Goal: Information Seeking & Learning: Learn about a topic

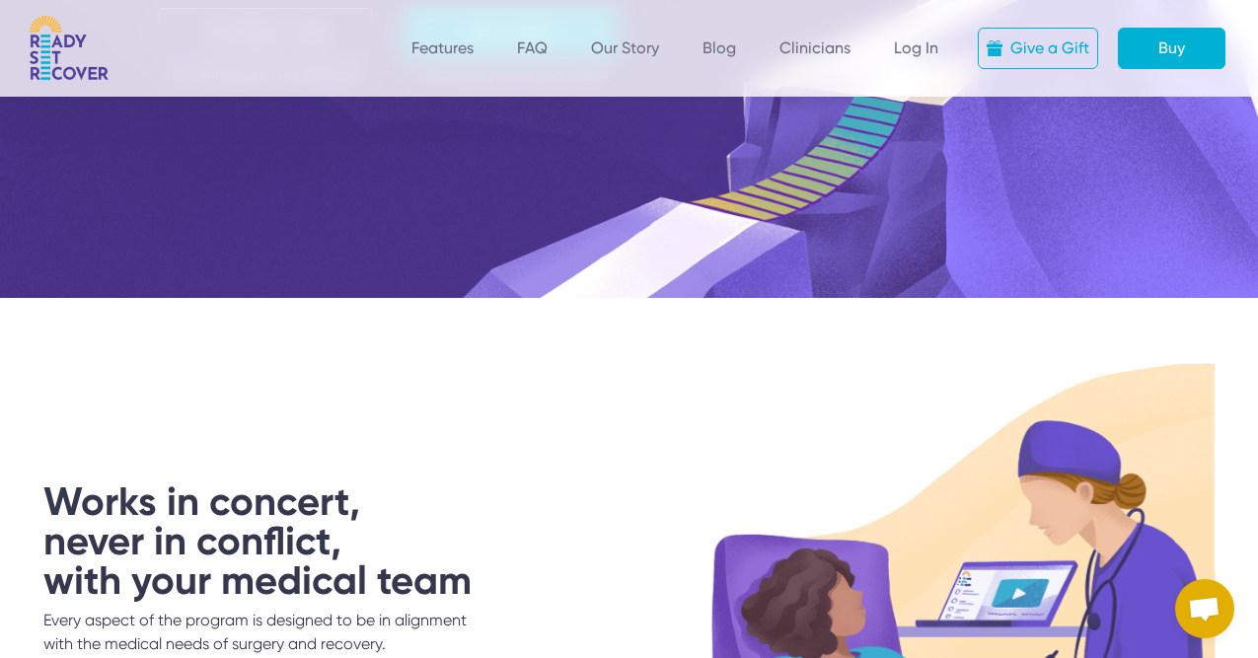
scroll to position [3086, 0]
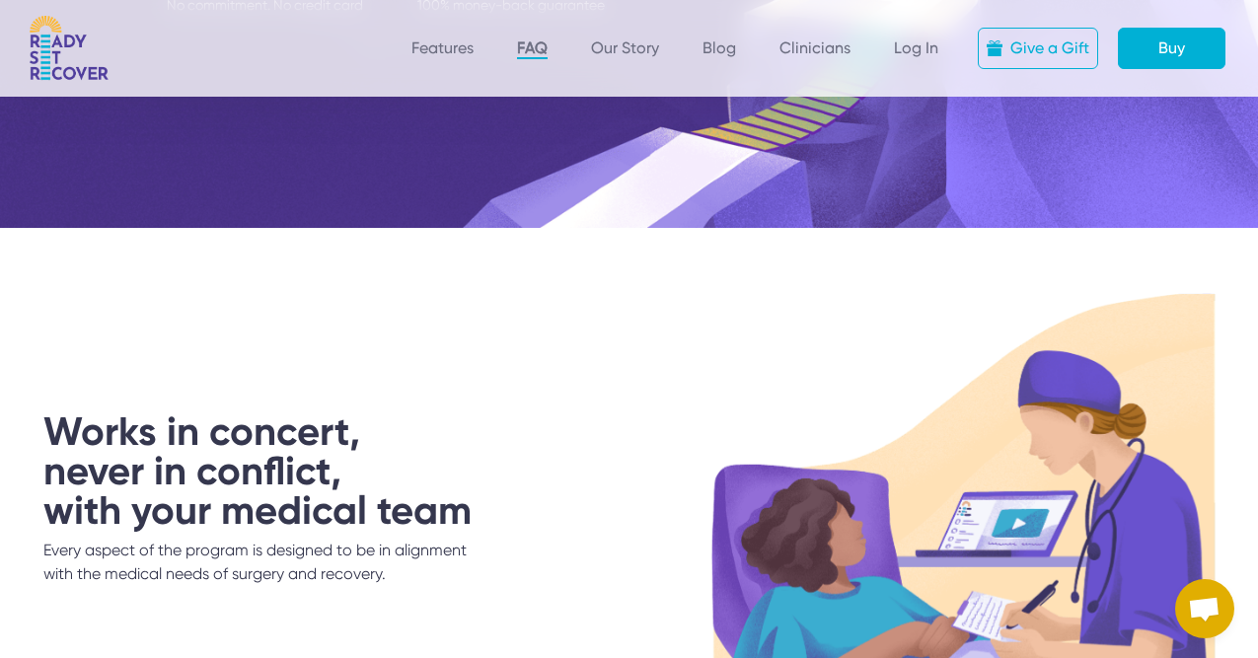
click at [543, 51] on link "FAQ" at bounding box center [532, 48] width 31 height 21
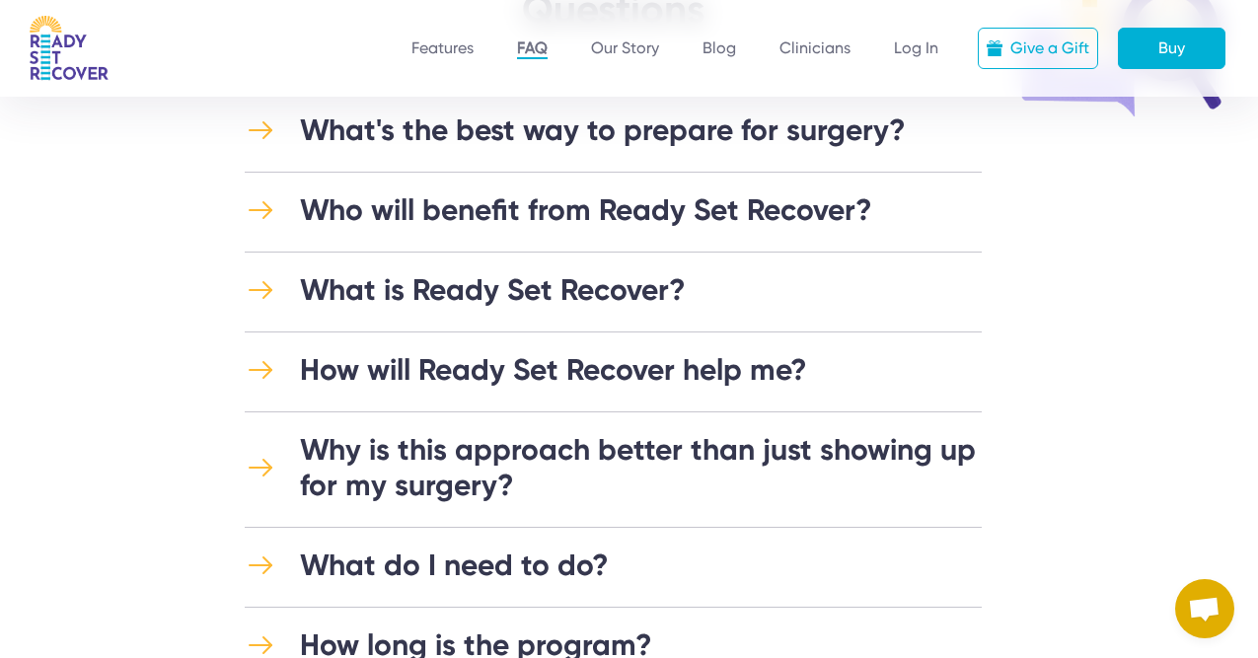
scroll to position [203, 0]
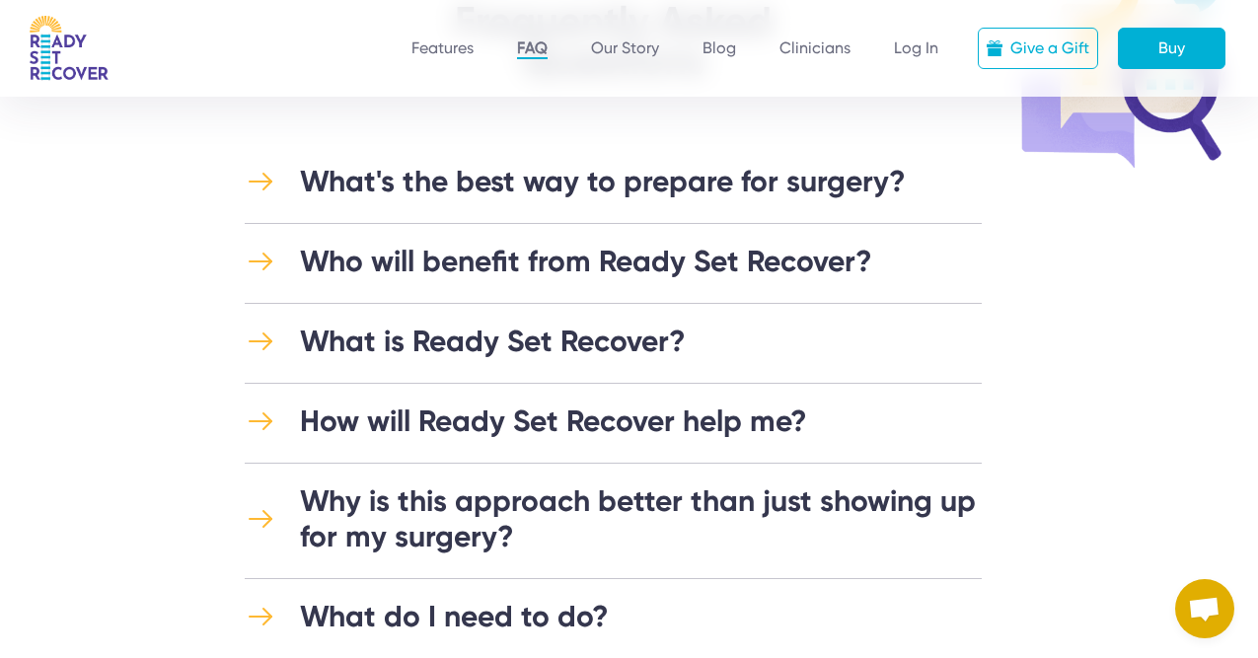
click at [571, 277] on div "Who will benefit from Ready Set Recover?" at bounding box center [586, 262] width 572 height 36
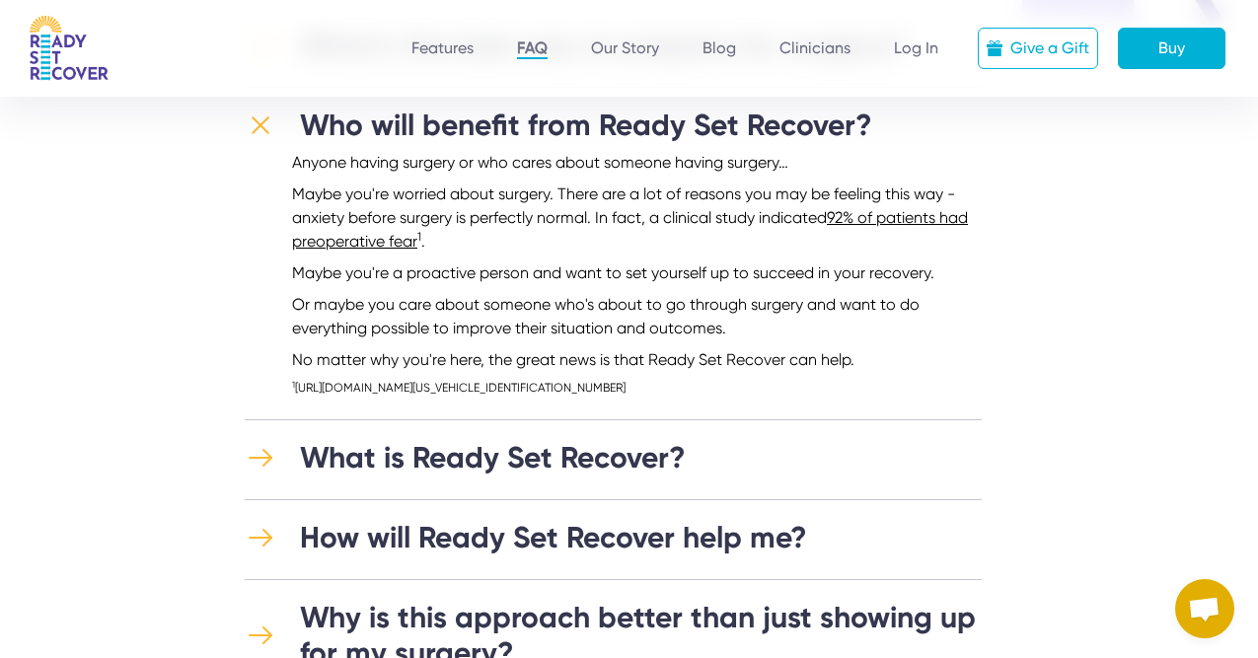
scroll to position [343, 0]
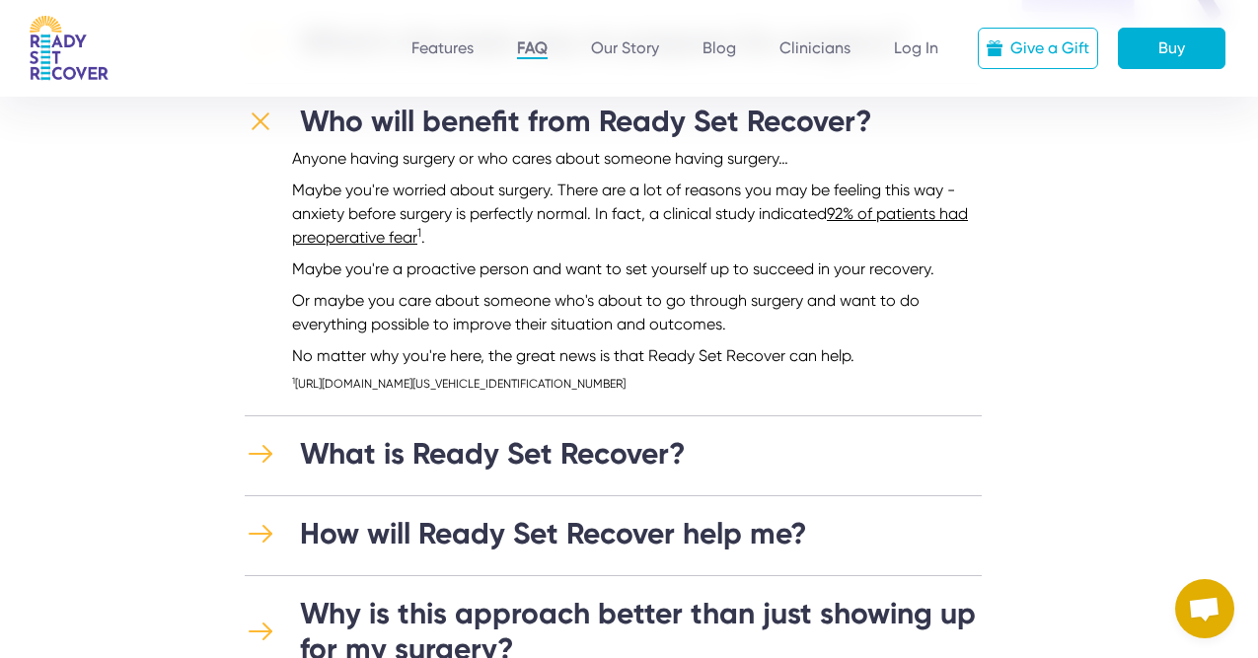
click at [368, 449] on div "What is Ready Set Recover?" at bounding box center [493, 454] width 386 height 36
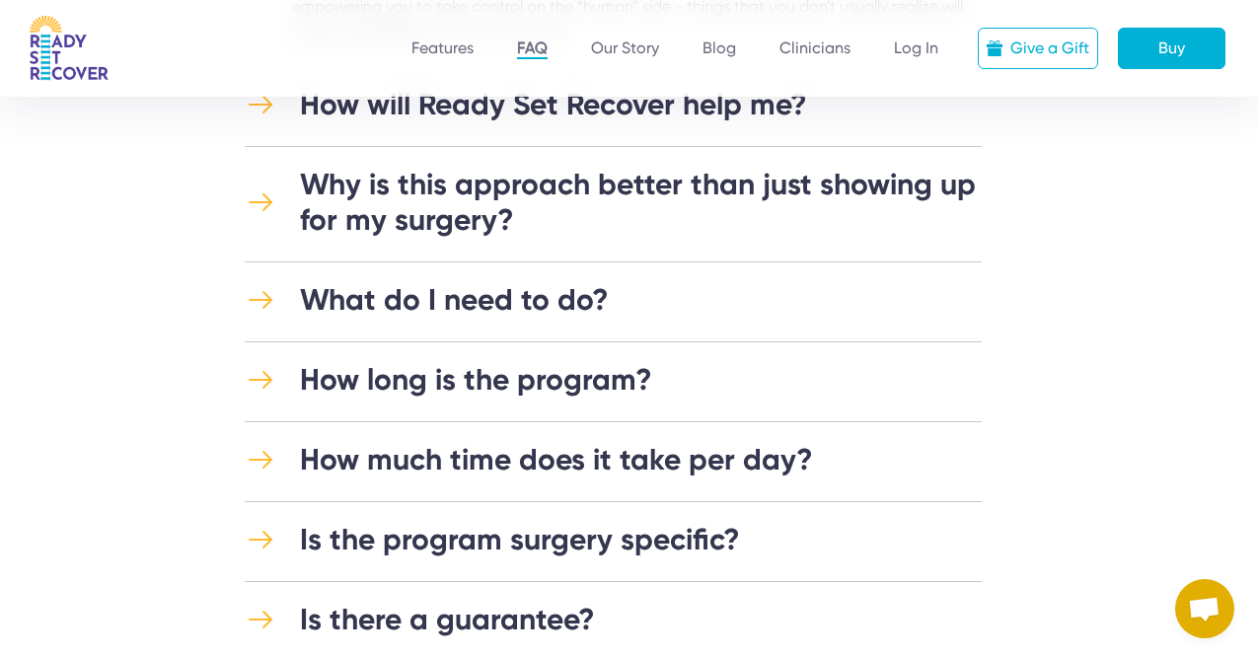
scroll to position [979, 0]
click at [496, 211] on div "Why is this approach better than just showing up for my surgery?" at bounding box center [641, 201] width 682 height 71
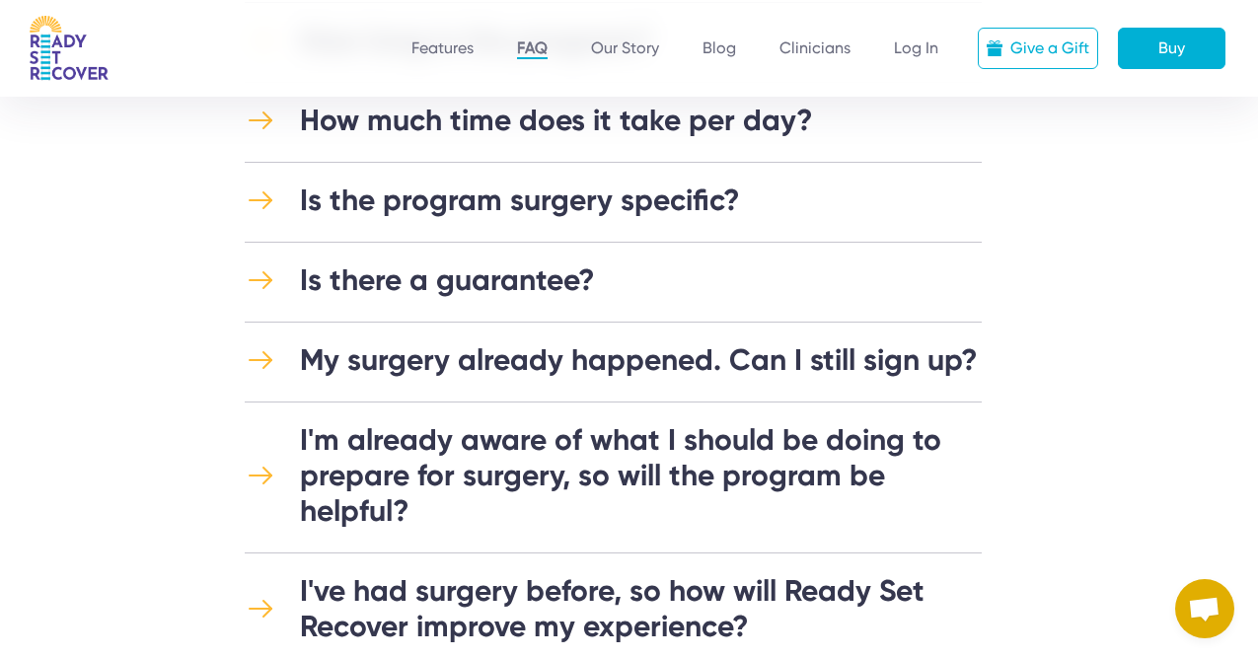
scroll to position [1618, 0]
click at [531, 354] on div "My surgery already happened. Can I still sign up?" at bounding box center [639, 359] width 678 height 36
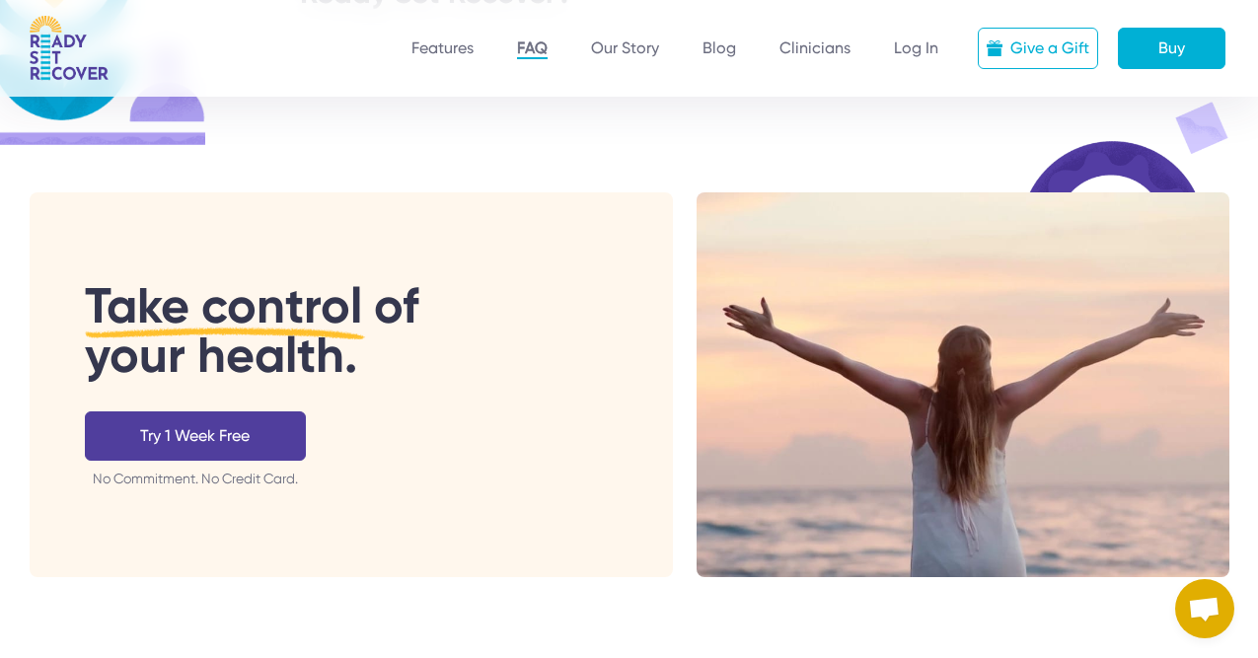
scroll to position [3157, 0]
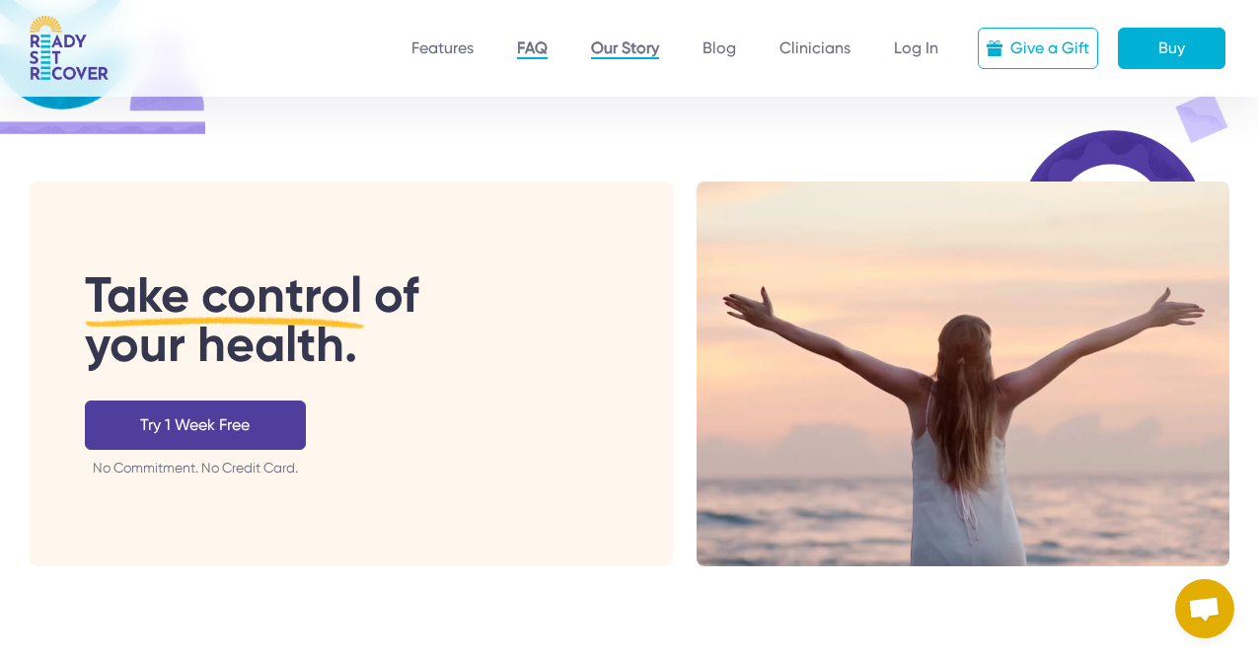
click at [623, 40] on link "Our Story" at bounding box center [625, 48] width 68 height 21
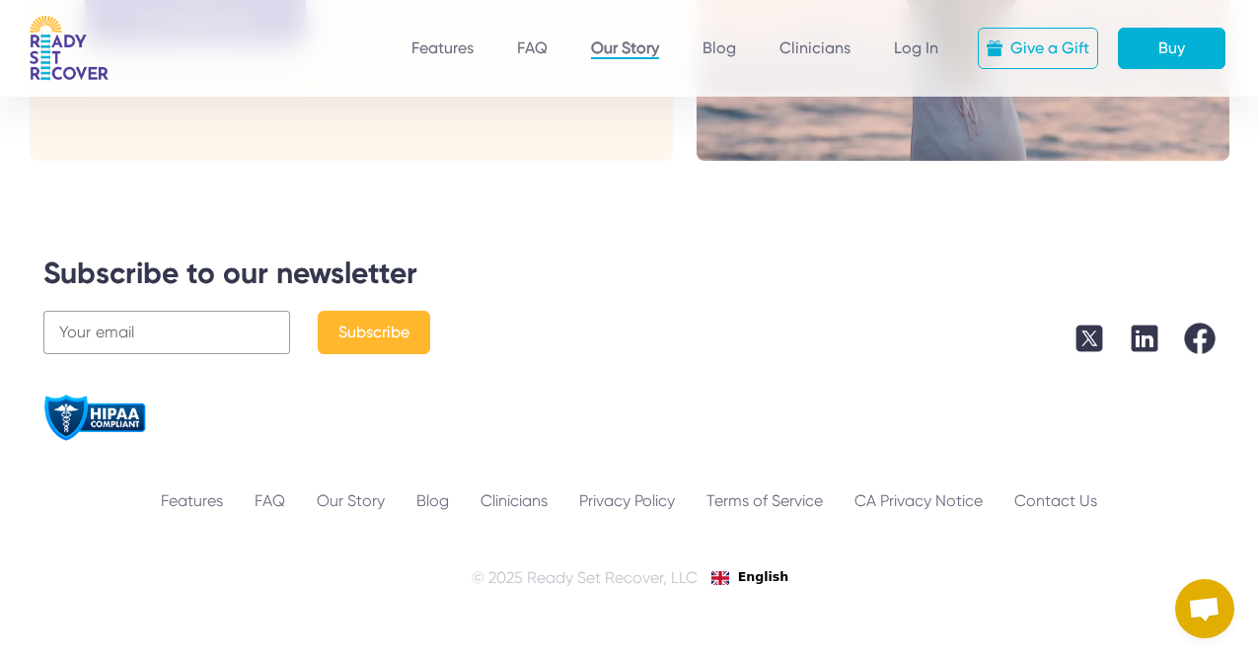
scroll to position [4087, 0]
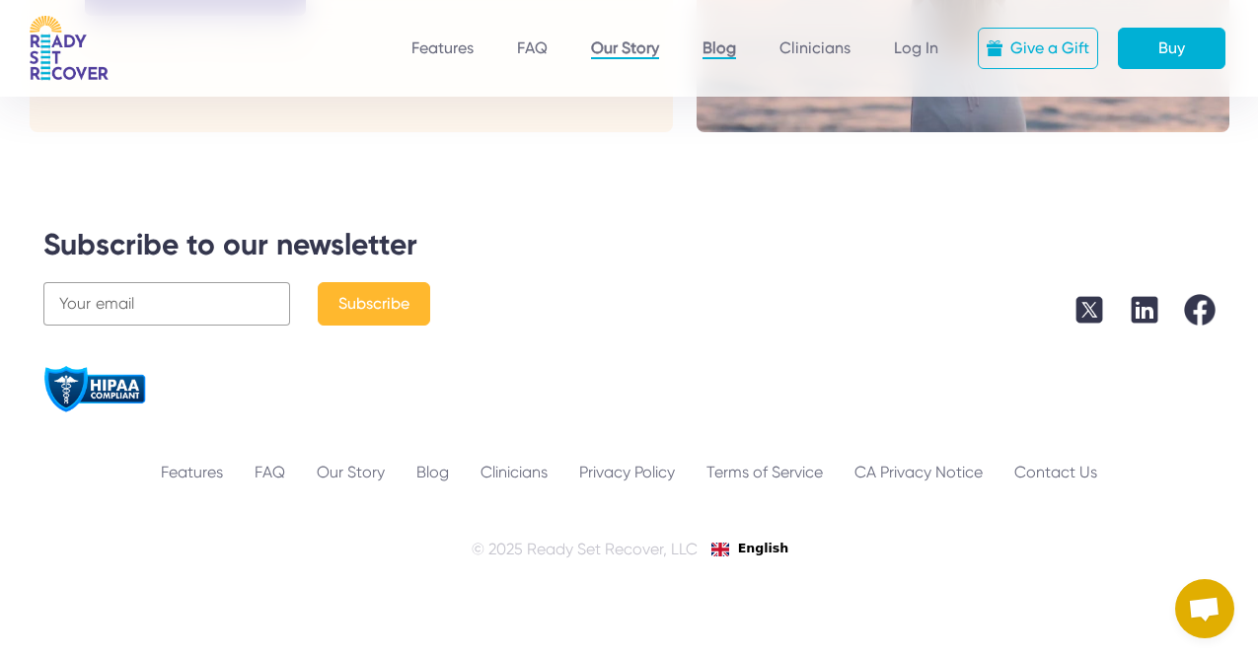
click at [718, 52] on link "Blog" at bounding box center [719, 48] width 34 height 21
